Goal: Task Accomplishment & Management: Complete application form

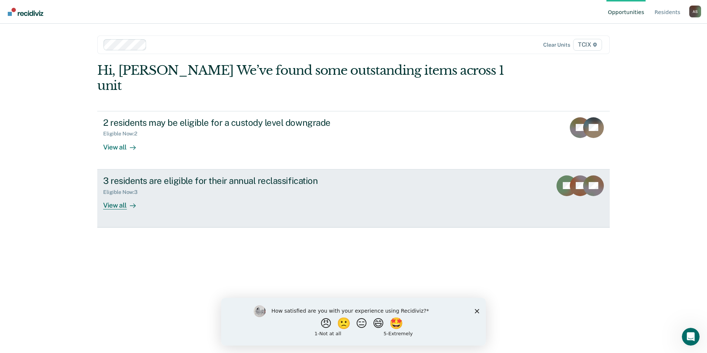
click at [414, 178] on link "3 residents are eligible for their annual reclassification Eligible Now : 3 Vie…" at bounding box center [353, 198] width 513 height 58
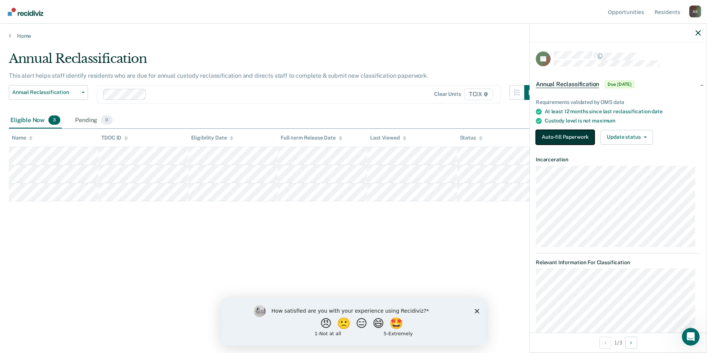
click at [562, 136] on button "Auto-fill Paperwork" at bounding box center [565, 137] width 59 height 15
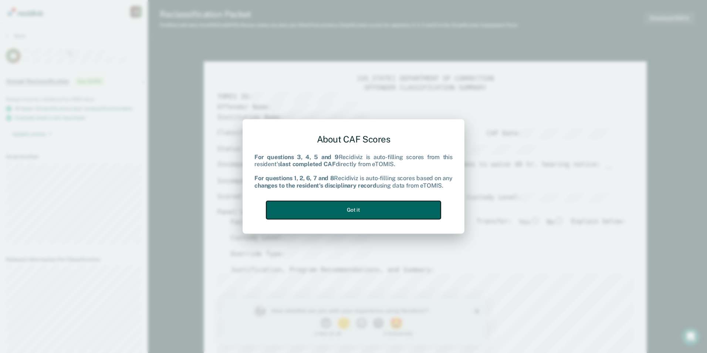
click at [359, 201] on button "Got it" at bounding box center [353, 210] width 175 height 18
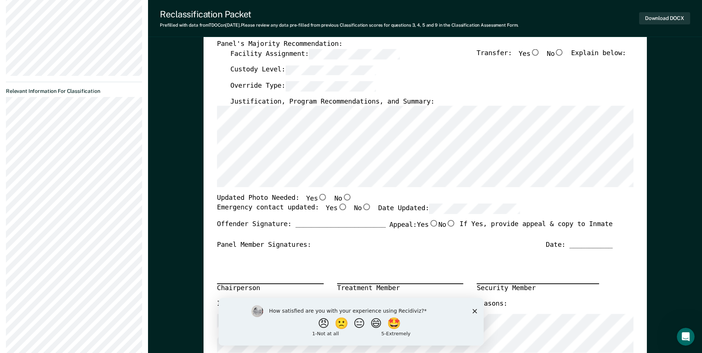
scroll to position [259, 0]
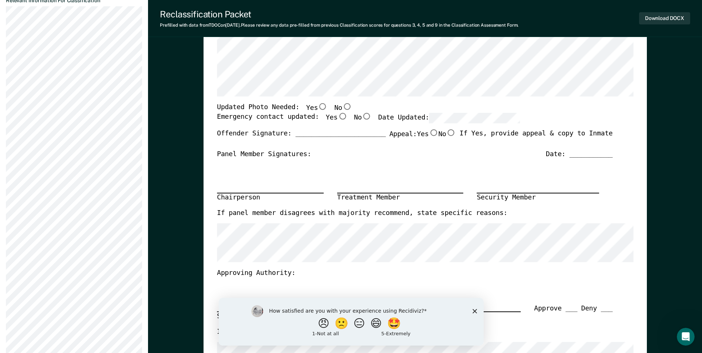
click at [473, 309] on icon "Close survey" at bounding box center [474, 311] width 4 height 4
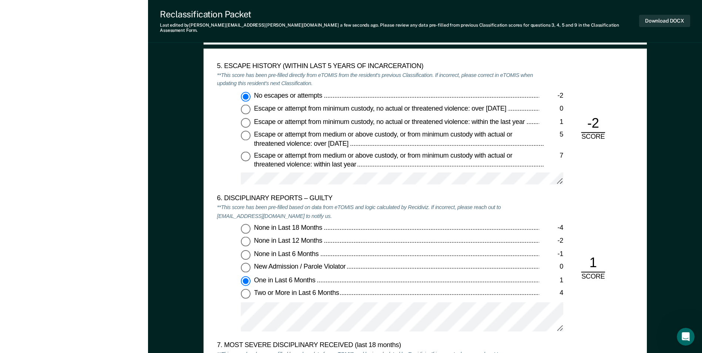
scroll to position [1184, 0]
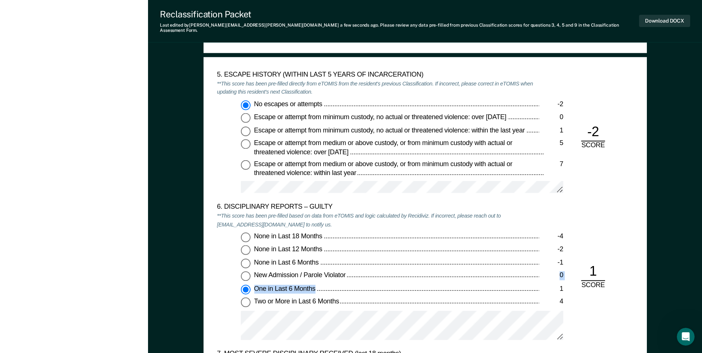
click at [366, 272] on div "None in Last 18 Months -4 None in Last 12 Months -2 None in Last 6 Months -1 Ne…" at bounding box center [378, 289] width 322 height 114
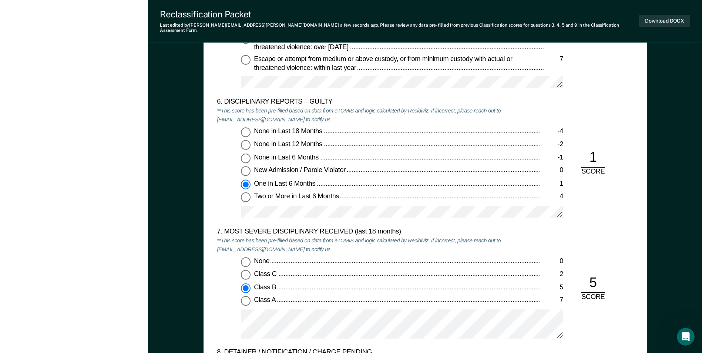
scroll to position [1369, 0]
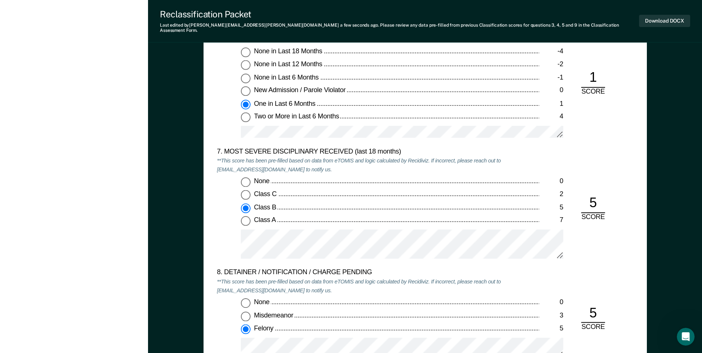
click at [383, 254] on div at bounding box center [402, 247] width 322 height 36
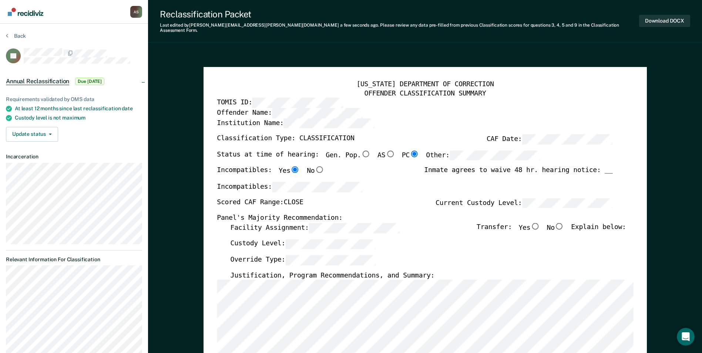
scroll to position [0, 0]
click at [562, 223] on input "No" at bounding box center [560, 226] width 10 height 7
type textarea "x"
radio input "true"
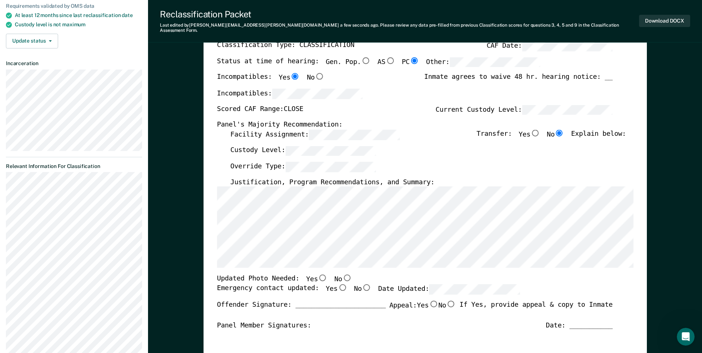
scroll to position [111, 0]
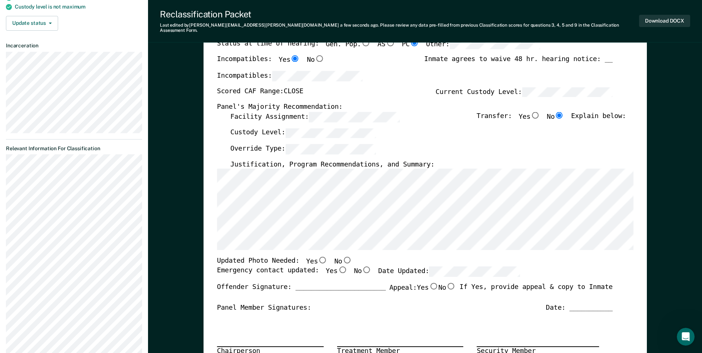
click at [357, 251] on div "[US_STATE] DEPARTMENT OF CORRECTION OFFENDER CLASSIFICATION SUMMARY TOMIS ID: O…" at bounding box center [425, 251] width 416 height 565
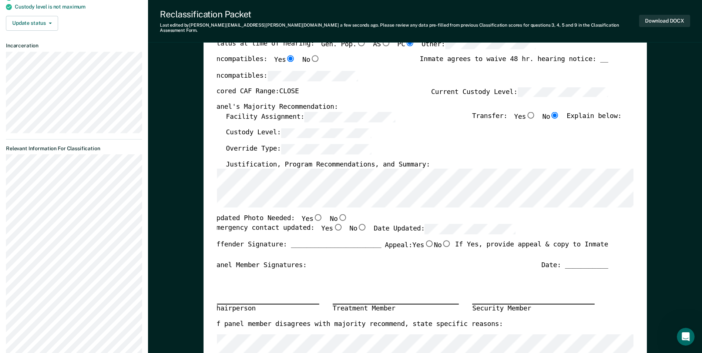
scroll to position [0, 4]
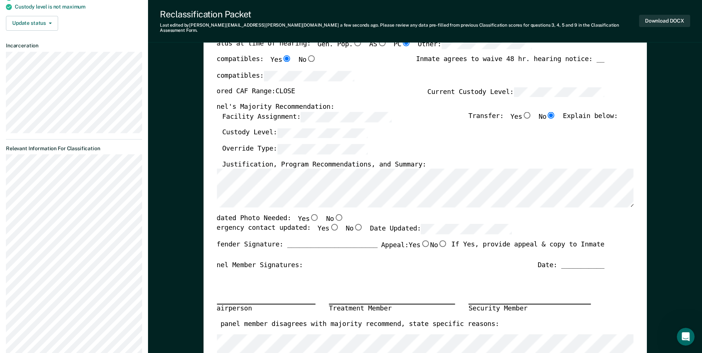
click at [310, 214] on input "Yes" at bounding box center [315, 217] width 10 height 7
type textarea "x"
radio input "true"
click at [329, 224] on input "Yes" at bounding box center [334, 227] width 10 height 7
type textarea "x"
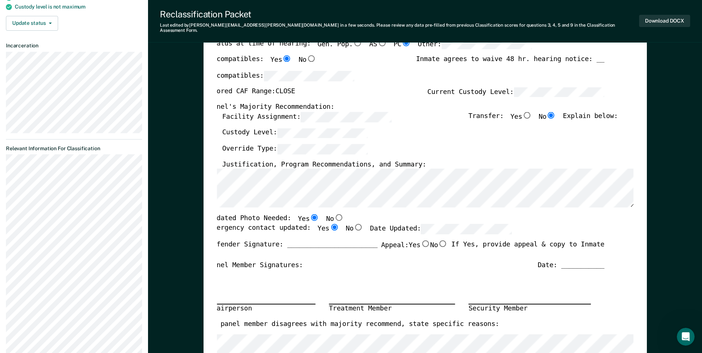
radio input "true"
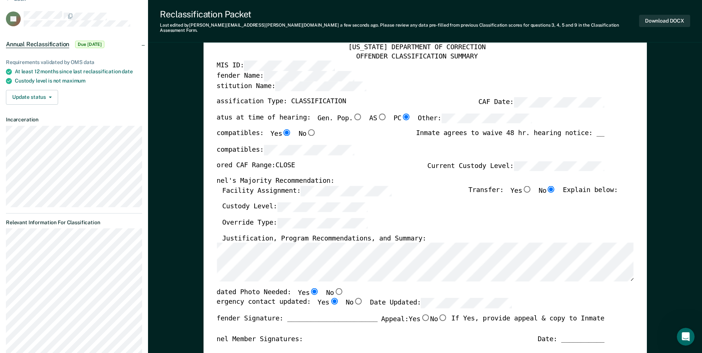
scroll to position [0, 0]
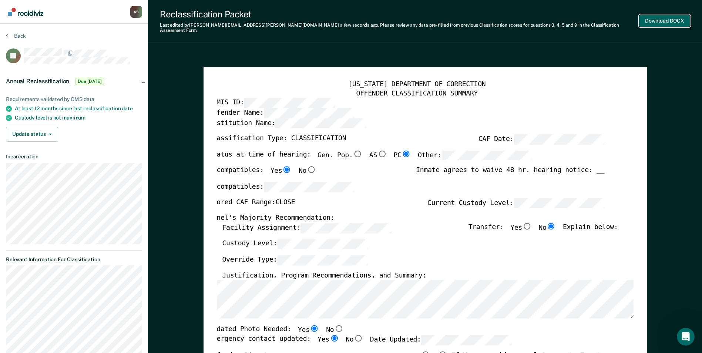
click at [649, 23] on button "Download DOCX" at bounding box center [664, 21] width 51 height 12
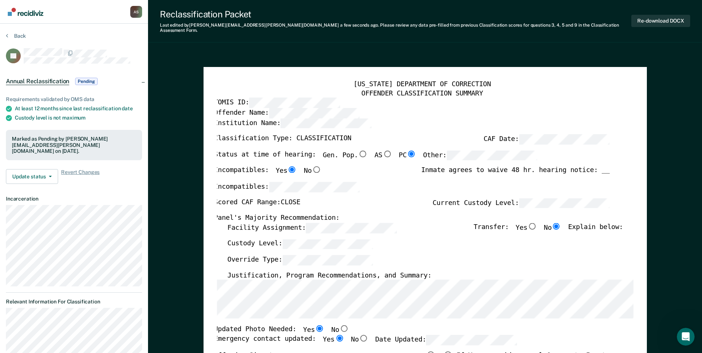
click at [24, 11] on img "Go to Recidiviz Home" at bounding box center [26, 12] width 36 height 8
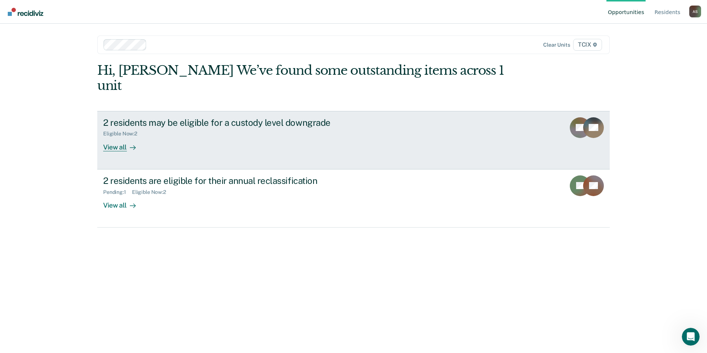
click at [287, 117] on div "2 residents may be eligible for a custody level downgrade" at bounding box center [233, 122] width 260 height 11
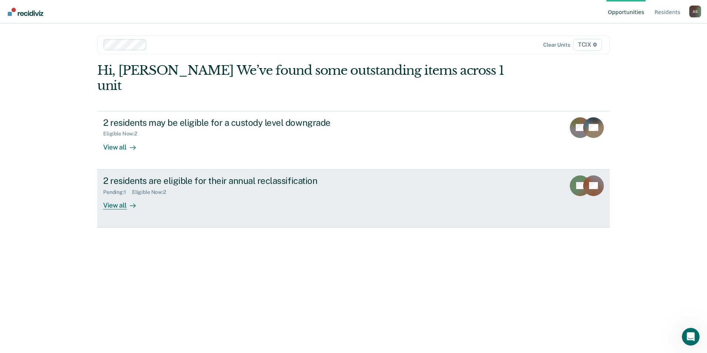
click at [223, 186] on div "2 residents are eligible for their annual reclassification Pending : 1 Eligible…" at bounding box center [241, 192] width 277 height 34
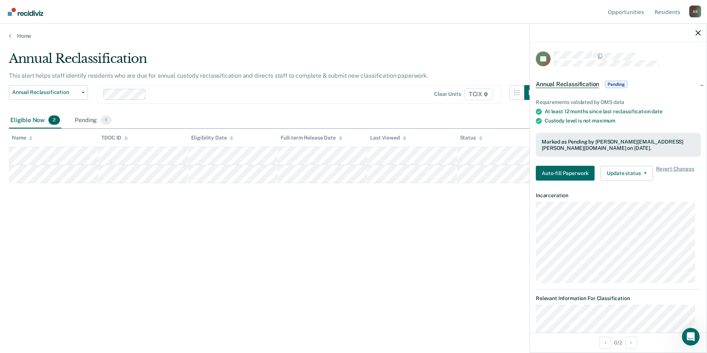
click at [264, 327] on main "Annual Reclassification This alert helps staff identify residents who are due f…" at bounding box center [353, 195] width 707 height 312
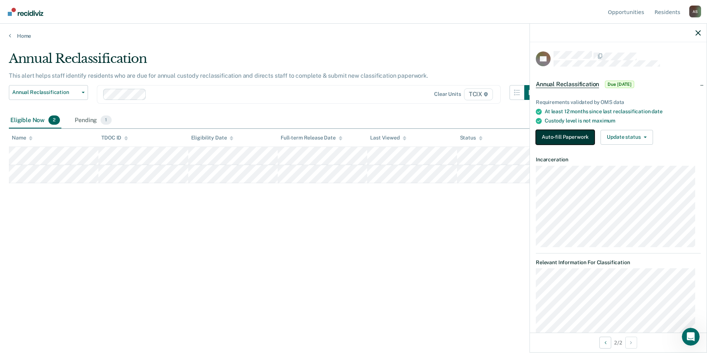
click at [542, 141] on button "Auto-fill Paperwork" at bounding box center [565, 137] width 59 height 15
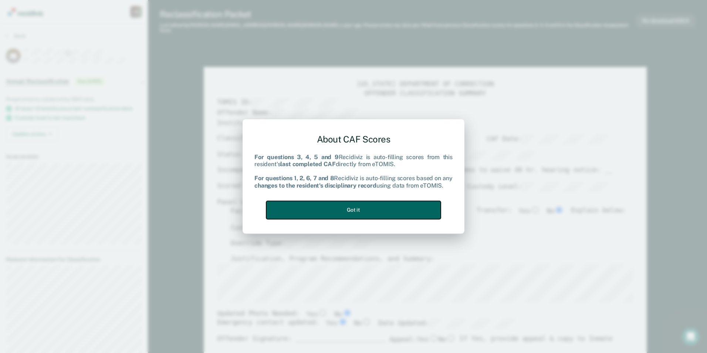
drag, startPoint x: 354, startPoint y: 204, endPoint x: 356, endPoint y: 222, distance: 17.9
click at [354, 203] on button "Got it" at bounding box center [353, 210] width 175 height 18
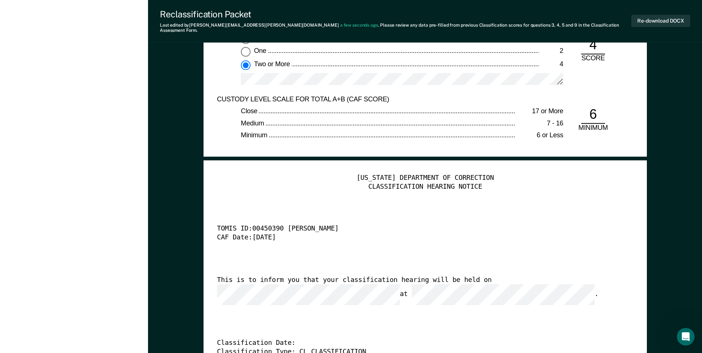
scroll to position [1739, 0]
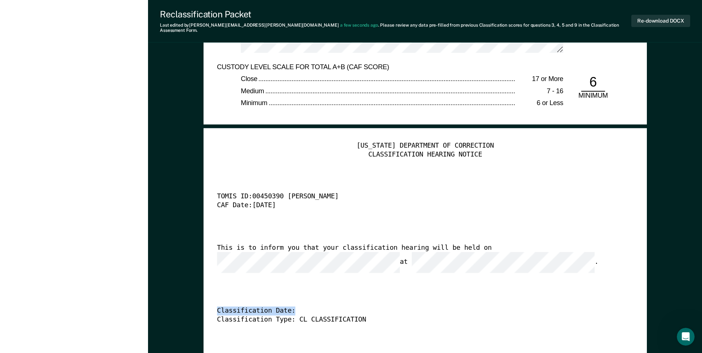
click at [474, 263] on div "[US_STATE] DEPARTMENT OF CORRECTION CLASSIFICATION HEARING NOTICE TOMIS ID: 004…" at bounding box center [425, 254] width 416 height 225
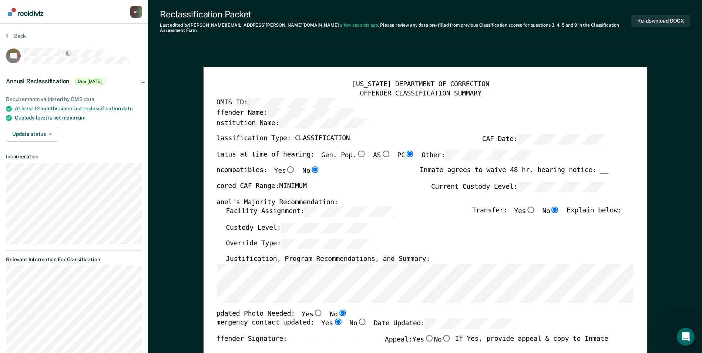
scroll to position [0, 4]
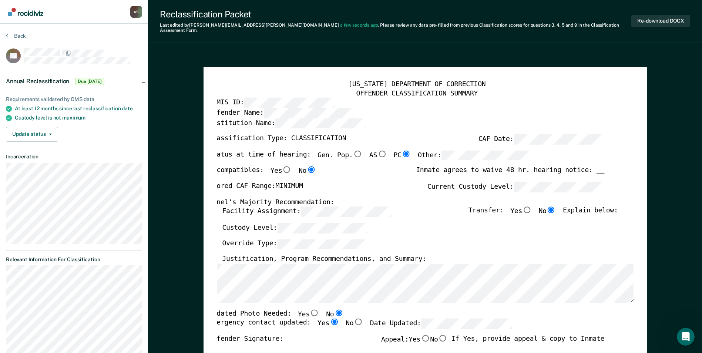
click at [310, 309] on input "Yes" at bounding box center [315, 312] width 10 height 7
type textarea "x"
radio input "true"
radio input "false"
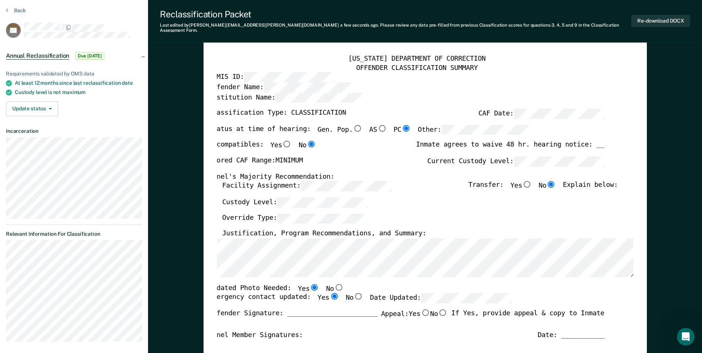
scroll to position [111, 0]
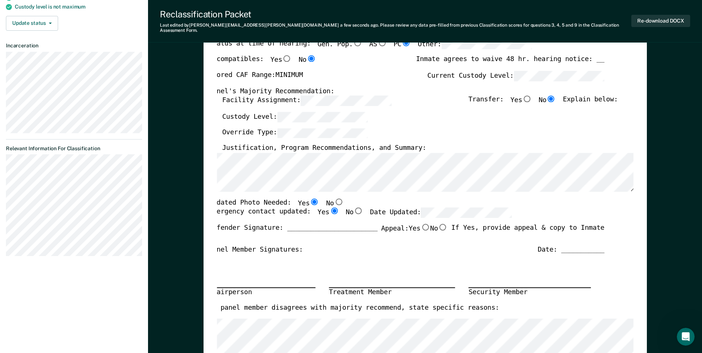
click at [401, 217] on div "Emergency contact updated: Yes No Date Updated:" at bounding box center [360, 216] width 303 height 16
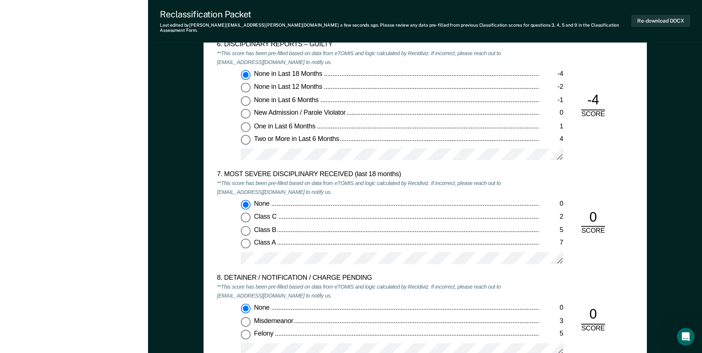
scroll to position [1331, 0]
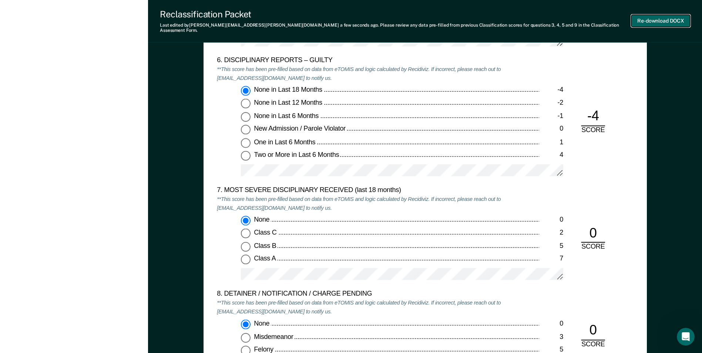
click at [645, 17] on button "Re-download DOCX" at bounding box center [660, 21] width 59 height 12
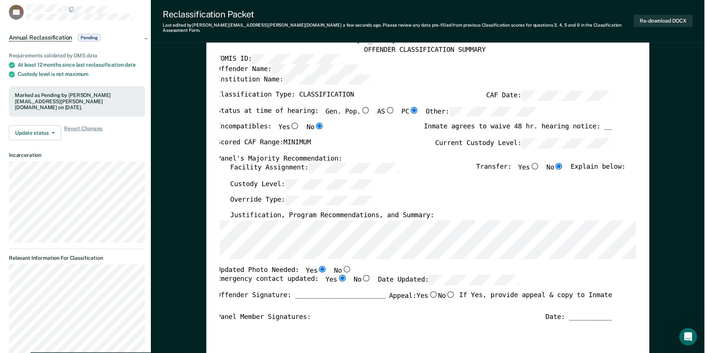
scroll to position [0, 0]
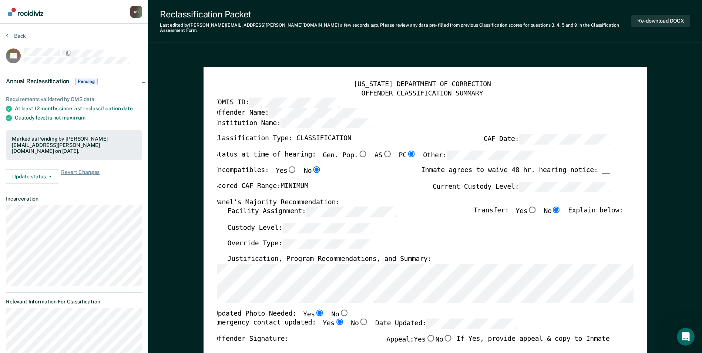
click at [37, 16] on link "Go to Recidiviz Home" at bounding box center [25, 11] width 39 height 23
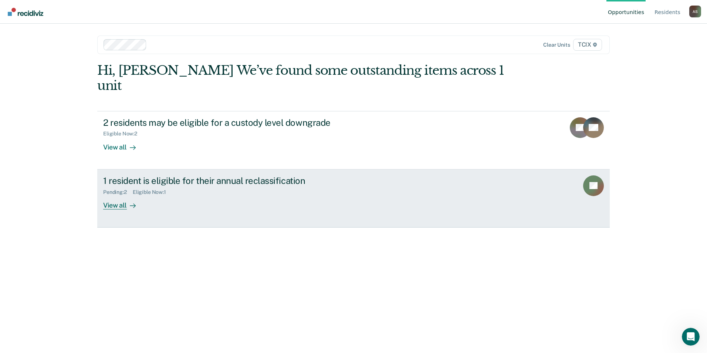
click at [258, 202] on link "1 resident is eligible for their annual reclassification Pending : 2 Eligible N…" at bounding box center [353, 198] width 513 height 58
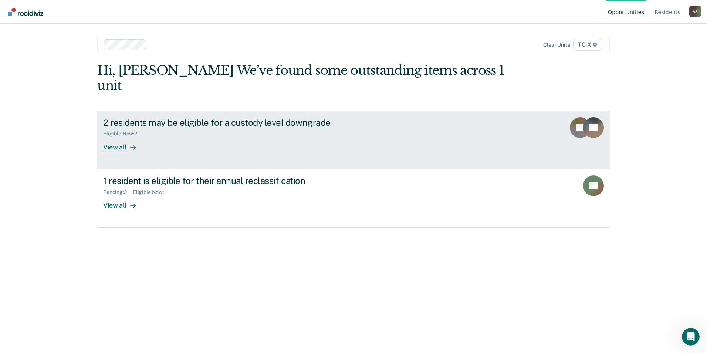
click at [119, 128] on div "Eligible Now : 2" at bounding box center [233, 132] width 260 height 9
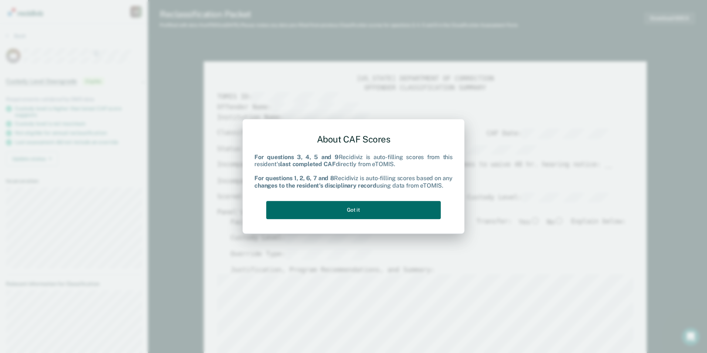
click at [373, 201] on div "About CAF Scores For questions 3, 4, 5 and 9 Recidiviz is auto-filling scores f…" at bounding box center [354, 175] width 198 height 94
click at [372, 209] on button "Got it" at bounding box center [353, 210] width 175 height 18
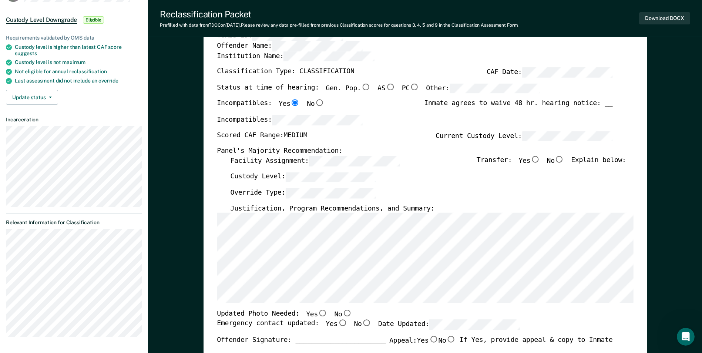
scroll to position [74, 0]
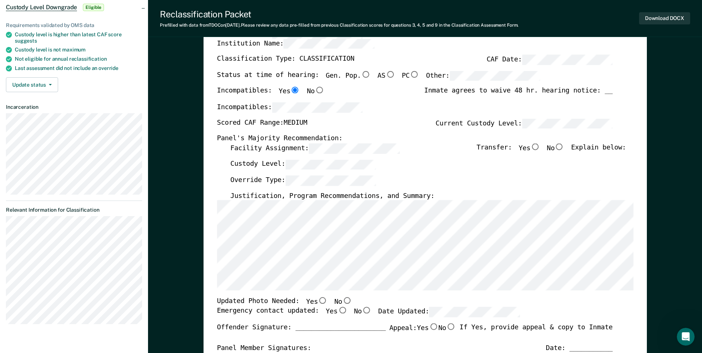
click at [361, 297] on div "[US_STATE] DEPARTMENT OF CORRECTION OFFENDER CLASSIFICATION SUMMARY TOMIS ID: O…" at bounding box center [425, 288] width 416 height 574
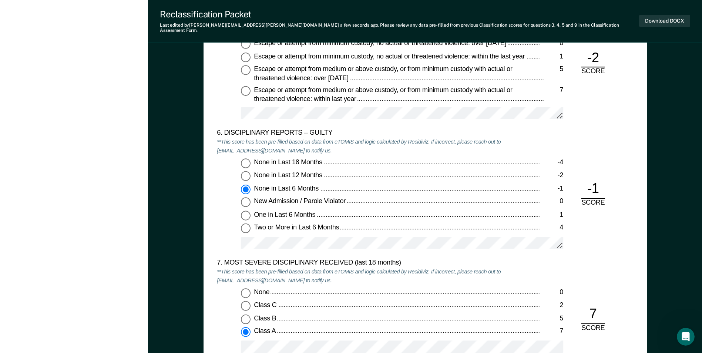
scroll to position [1332, 0]
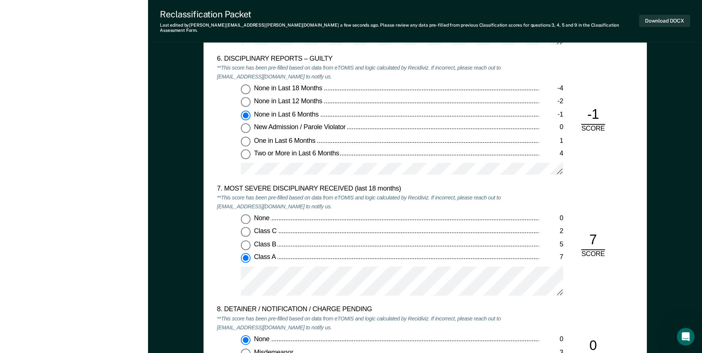
click at [398, 293] on div at bounding box center [402, 284] width 322 height 36
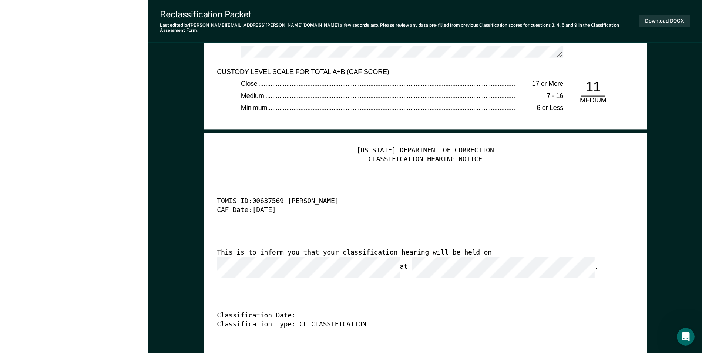
scroll to position [1776, 0]
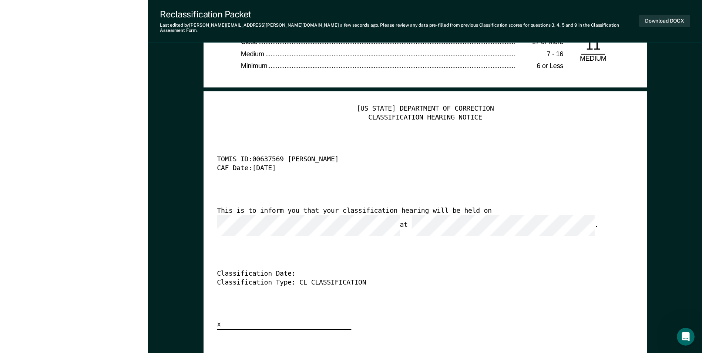
click at [496, 201] on div "[US_STATE] DEPARTMENT OF CORRECTION CLASSIFICATION HEARING NOTICE TOMIS ID: 006…" at bounding box center [425, 217] width 416 height 225
click at [263, 223] on div "[US_STATE] DEPARTMENT OF CORRECTION CLASSIFICATION HEARING NOTICE TOMIS ID: 006…" at bounding box center [425, 217] width 416 height 225
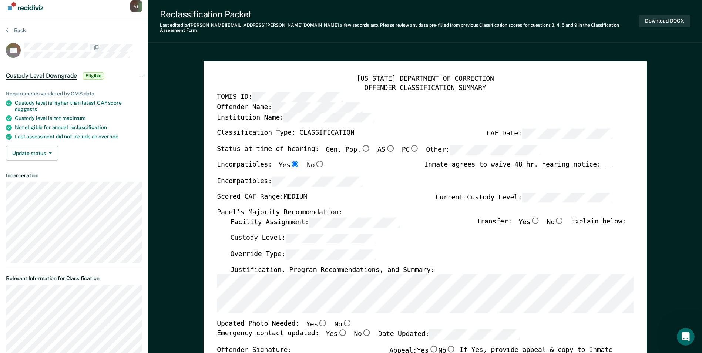
scroll to position [0, 0]
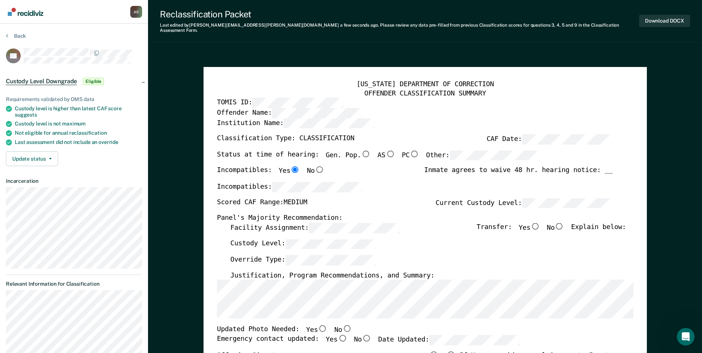
click at [410, 150] on input "PC" at bounding box center [415, 153] width 10 height 7
type textarea "x"
radio input "true"
click at [564, 223] on input "No" at bounding box center [560, 226] width 10 height 7
type textarea "x"
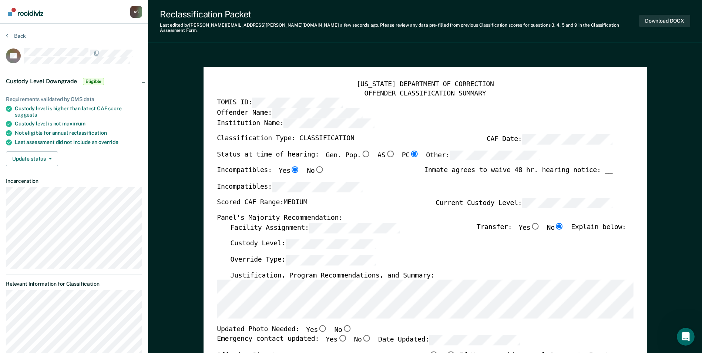
radio input "true"
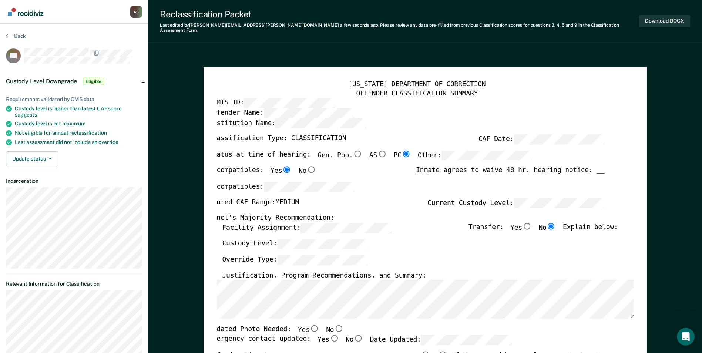
click at [334, 325] on input "No" at bounding box center [339, 328] width 10 height 7
type textarea "x"
radio input "true"
drag, startPoint x: 323, startPoint y: 333, endPoint x: 340, endPoint y: 340, distance: 17.6
click at [329, 335] on input "Yes" at bounding box center [334, 338] width 10 height 7
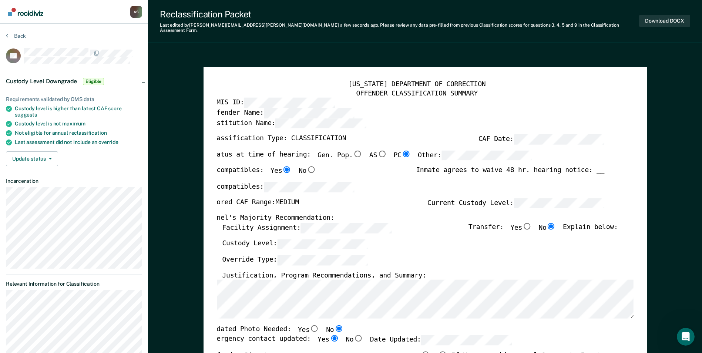
type textarea "x"
radio input "true"
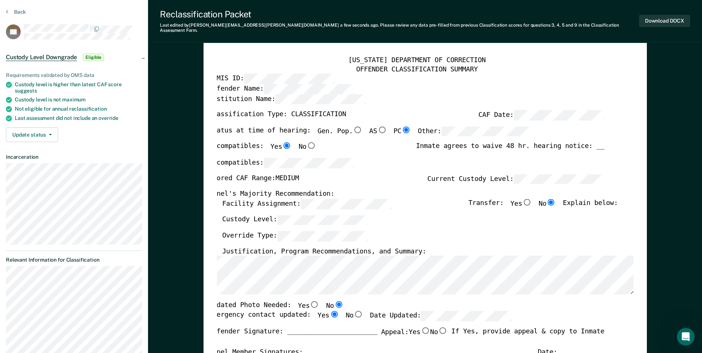
scroll to position [37, 0]
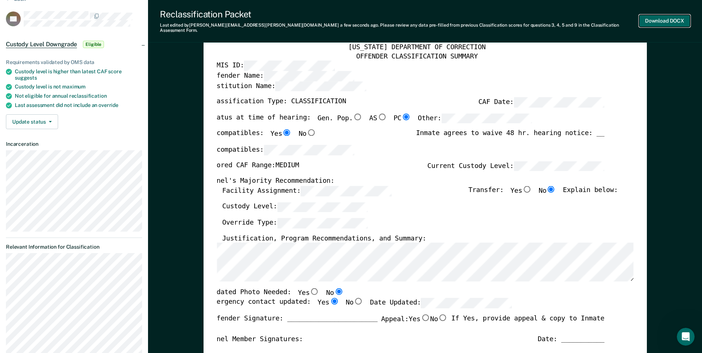
click at [647, 20] on button "Download DOCX" at bounding box center [664, 21] width 51 height 12
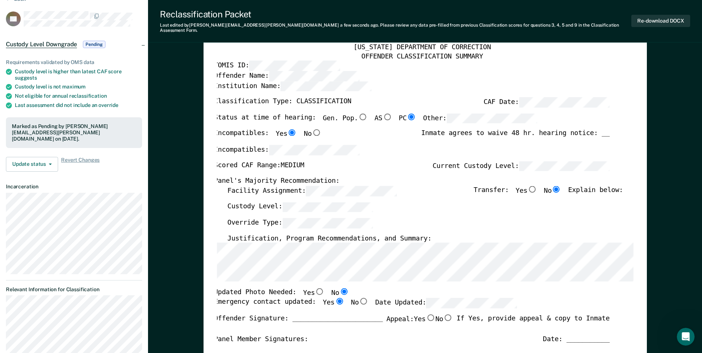
scroll to position [0, 0]
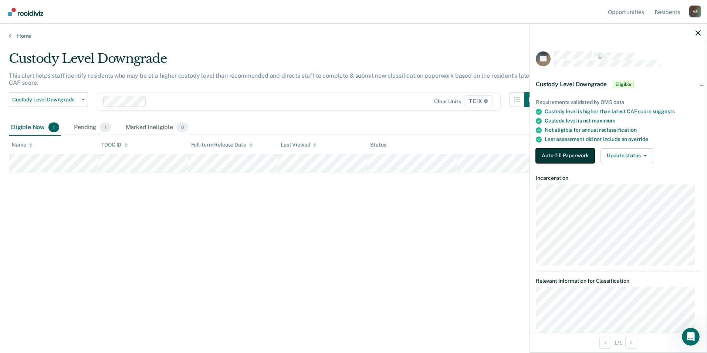
click at [580, 152] on button "Auto-fill Paperwork" at bounding box center [565, 155] width 59 height 15
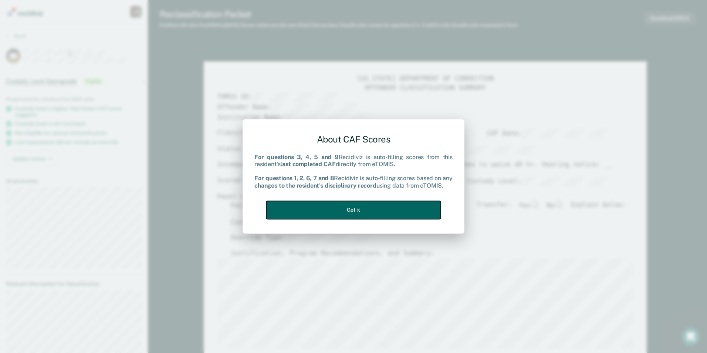
drag, startPoint x: 288, startPoint y: 215, endPoint x: 302, endPoint y: 222, distance: 15.7
click at [288, 215] on button "Got it" at bounding box center [353, 210] width 175 height 18
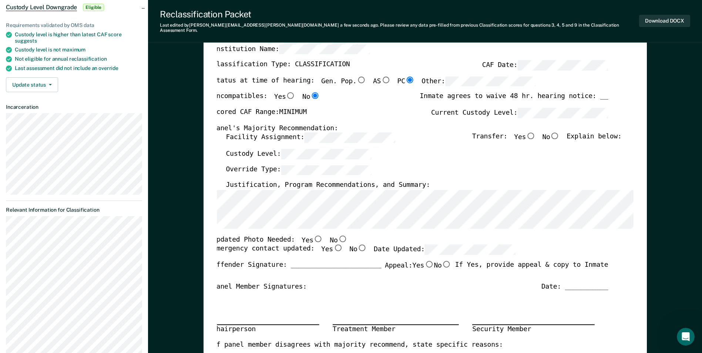
scroll to position [0, 4]
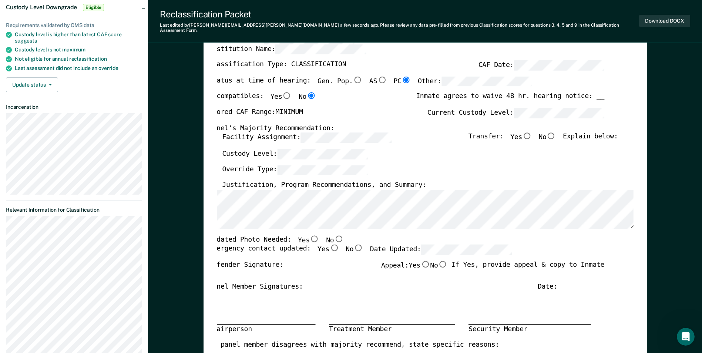
click at [310, 235] on input "Yes" at bounding box center [315, 238] width 10 height 7
type textarea "x"
radio input "true"
click at [329, 245] on input "Yes" at bounding box center [334, 248] width 10 height 7
type textarea "x"
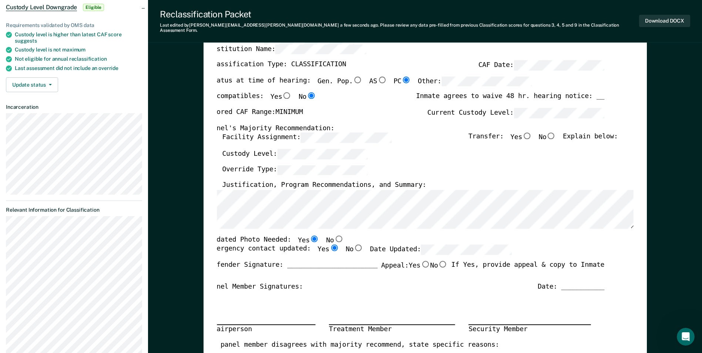
radio input "true"
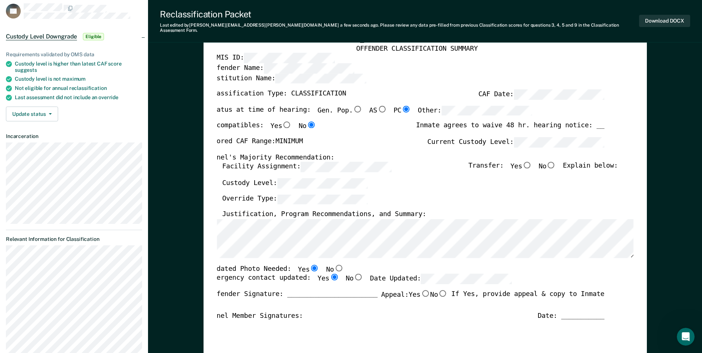
scroll to position [0, 0]
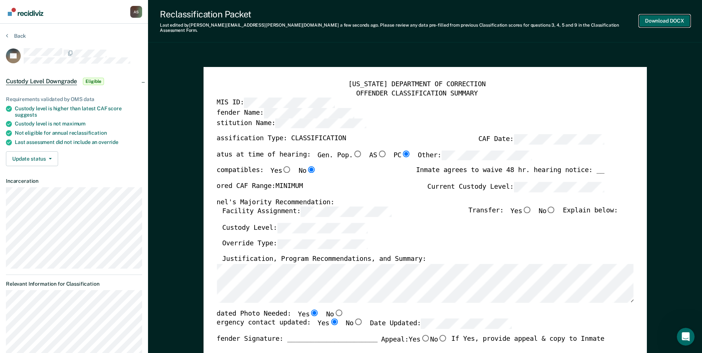
click at [652, 16] on button "Download DOCX" at bounding box center [664, 21] width 51 height 12
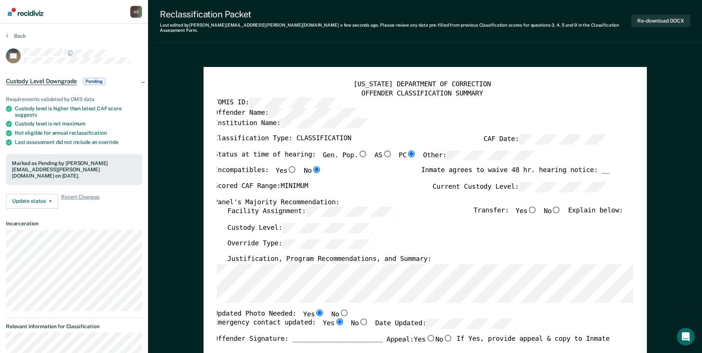
click at [34, 17] on link "Go to Recidiviz Home" at bounding box center [25, 11] width 39 height 23
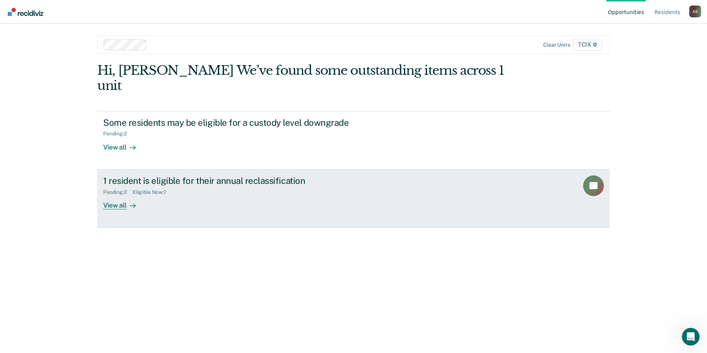
click at [300, 175] on div "1 resident is eligible for their annual reclassification" at bounding box center [233, 180] width 260 height 11
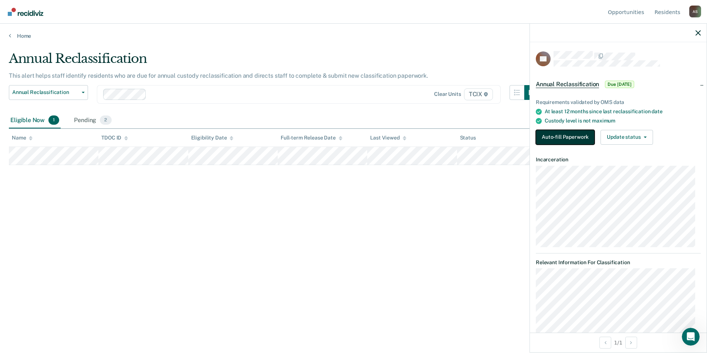
click at [554, 135] on button "Auto-fill Paperwork" at bounding box center [565, 137] width 59 height 15
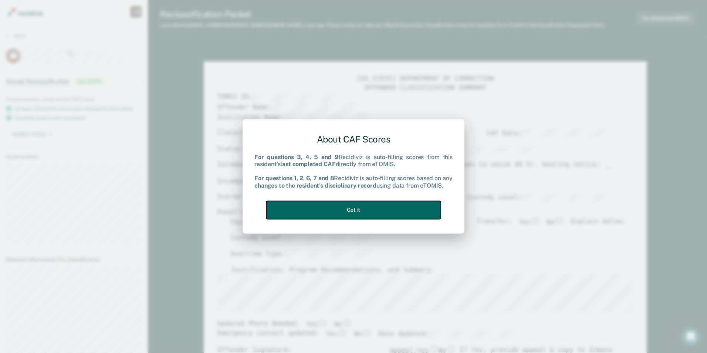
click at [345, 210] on button "Got it" at bounding box center [353, 210] width 175 height 18
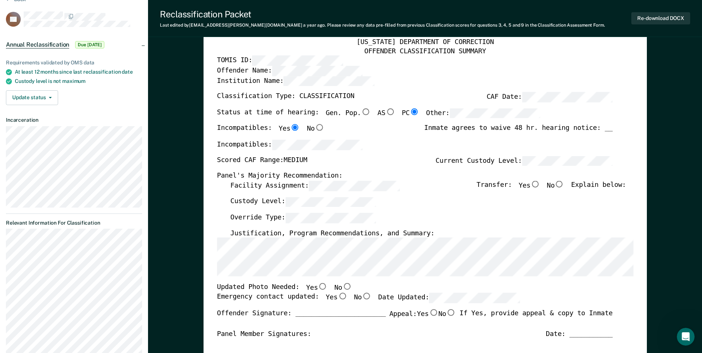
scroll to position [111, 0]
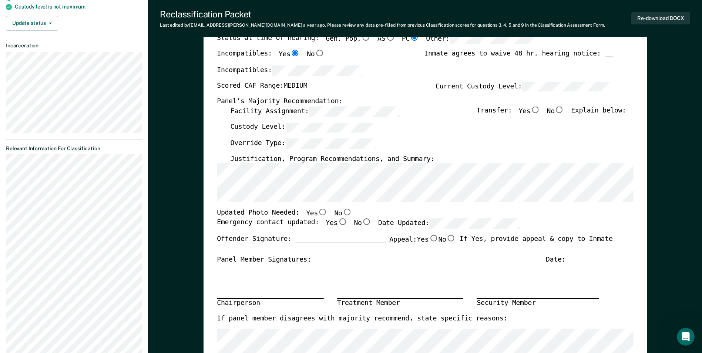
click at [389, 205] on div "[US_STATE] DEPARTMENT OF CORRECTION OFFENDER CLASSIFICATION SUMMARY TOMIS ID: O…" at bounding box center [425, 225] width 416 height 523
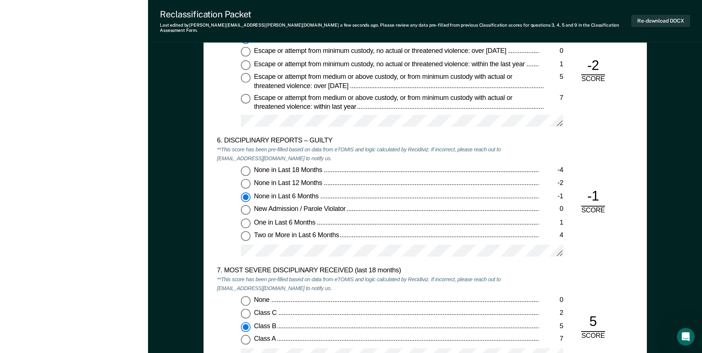
scroll to position [1258, 0]
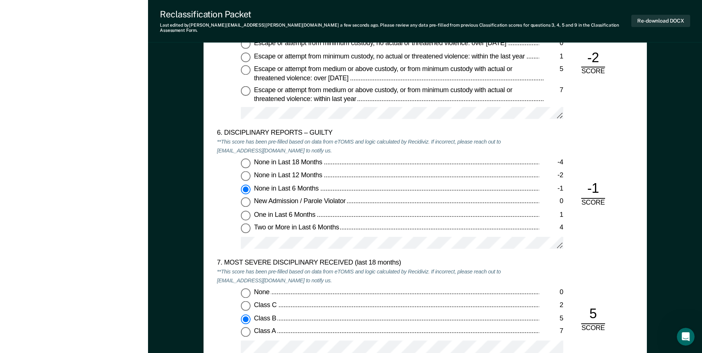
click at [297, 211] on span "One in Last 6 Months" at bounding box center [285, 214] width 63 height 7
click at [250, 211] on input "One in Last 6 Months 1" at bounding box center [246, 216] width 10 height 10
type textarea "x"
radio input "false"
radio input "true"
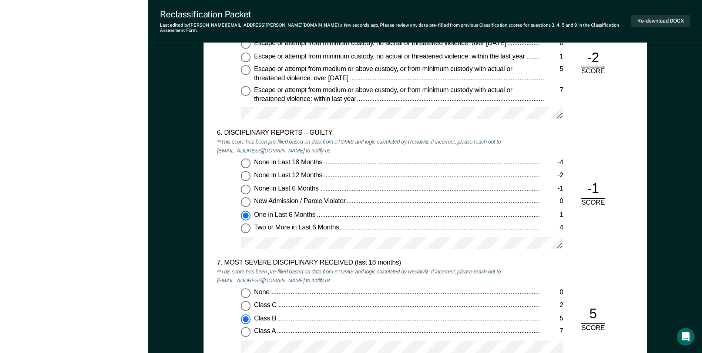
type textarea "x"
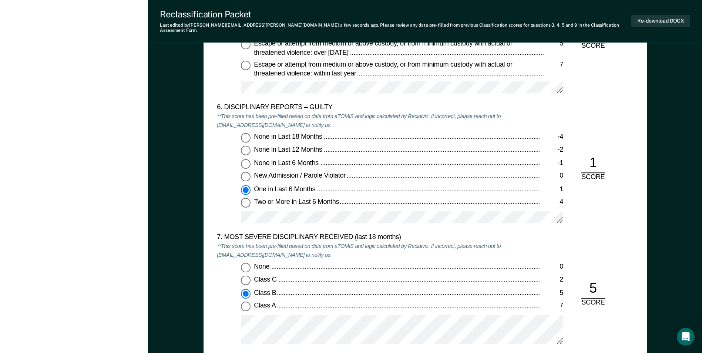
scroll to position [1295, 0]
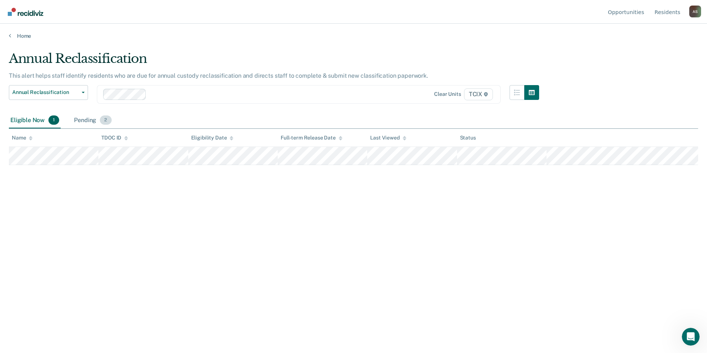
click at [85, 118] on div "Pending 2" at bounding box center [93, 120] width 40 height 16
